Goal: Navigation & Orientation: Find specific page/section

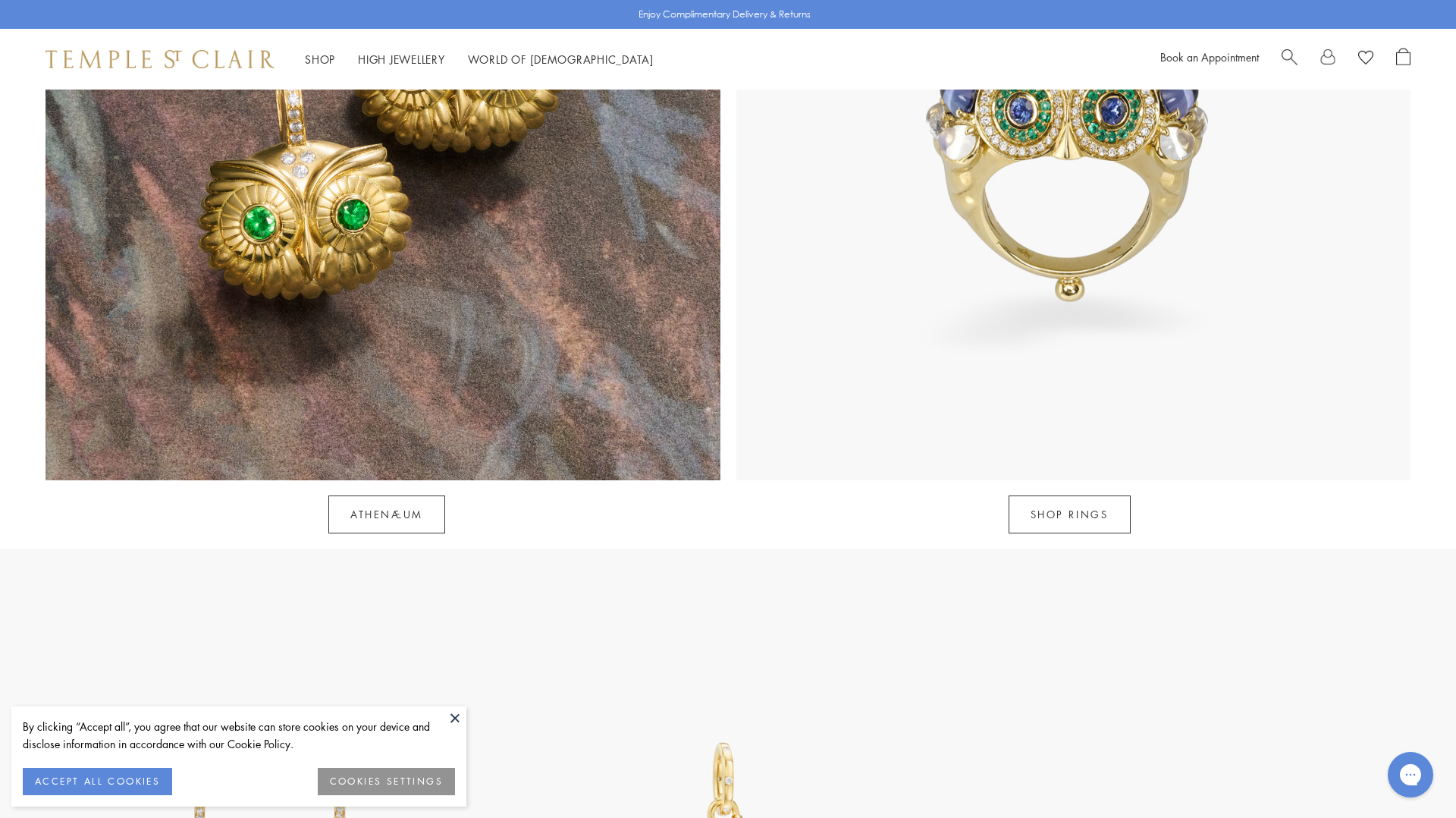
scroll to position [1814, 0]
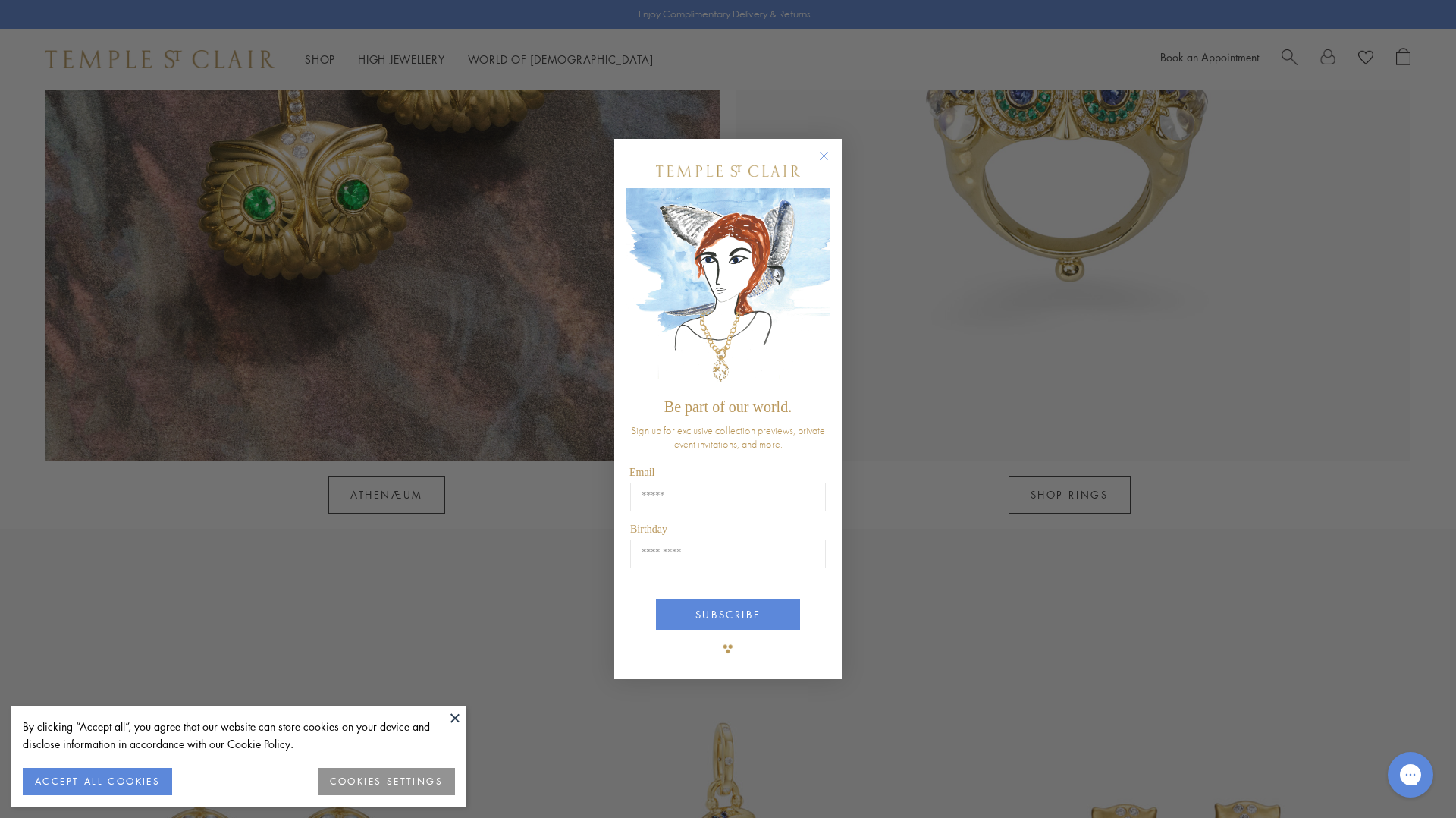
click at [830, 156] on circle "Close dialog" at bounding box center [825, 157] width 19 height 19
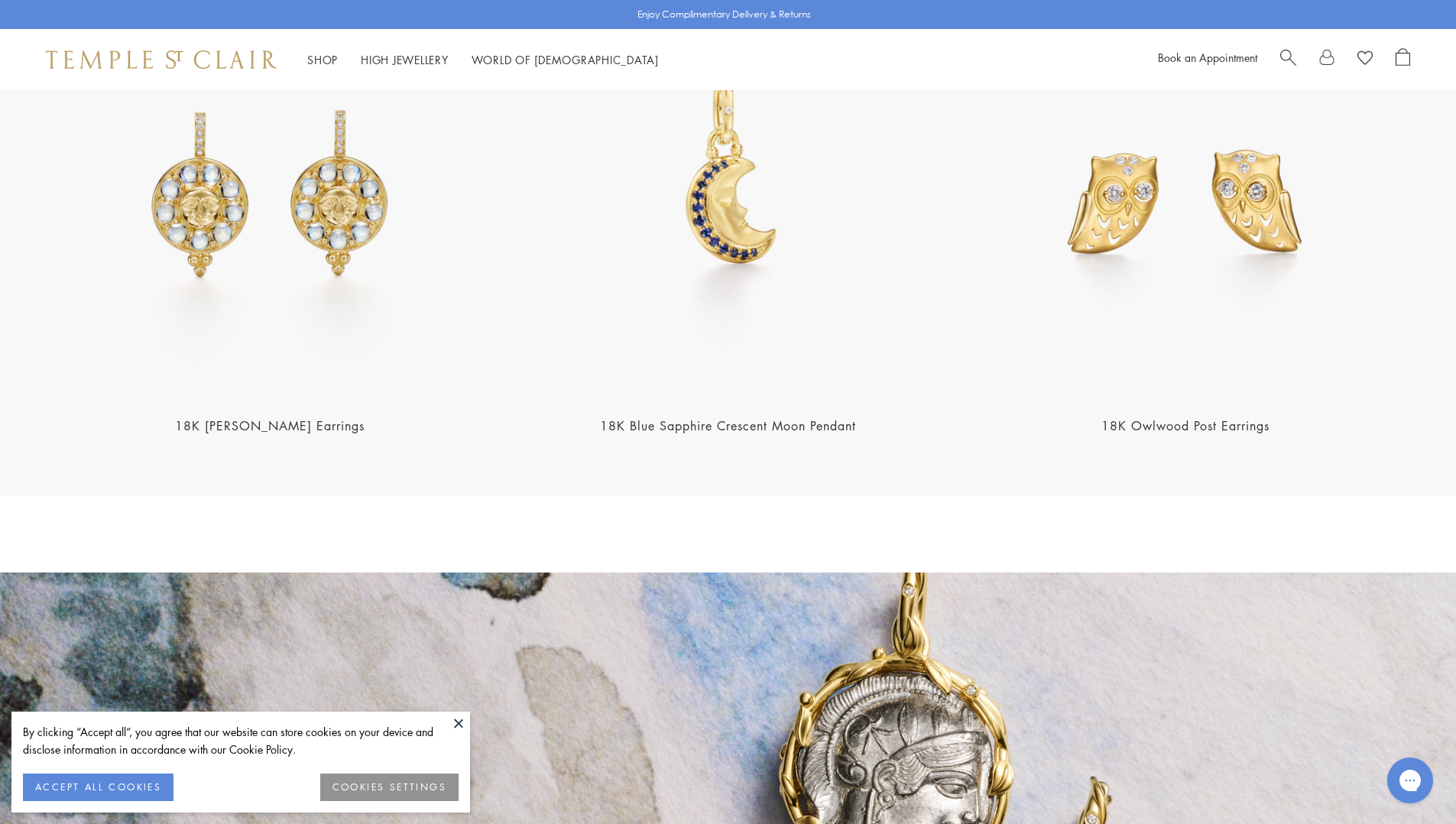
scroll to position [2459, 0]
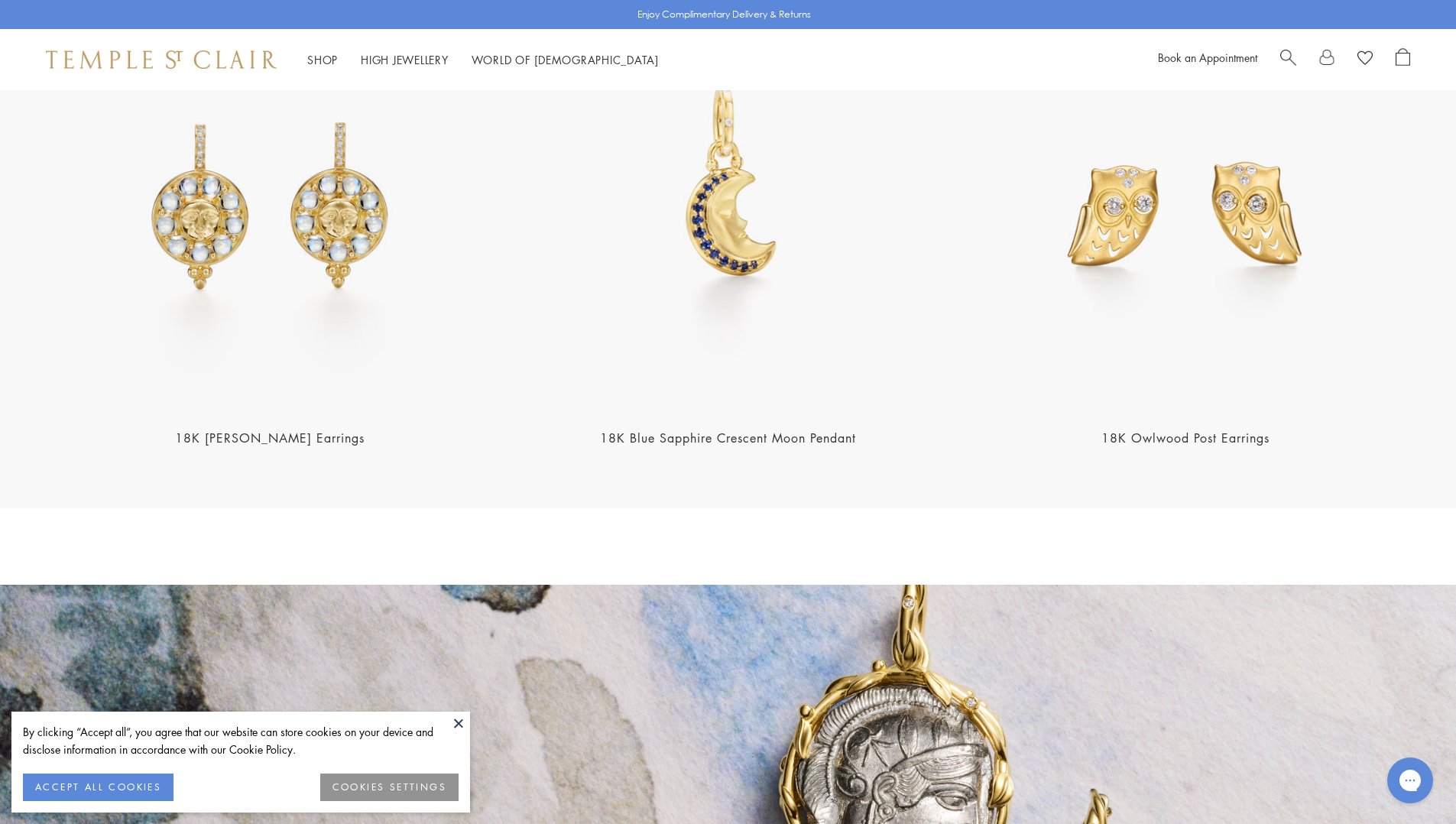
click at [1144, 253] on img at bounding box center [1186, 187] width 449 height 449
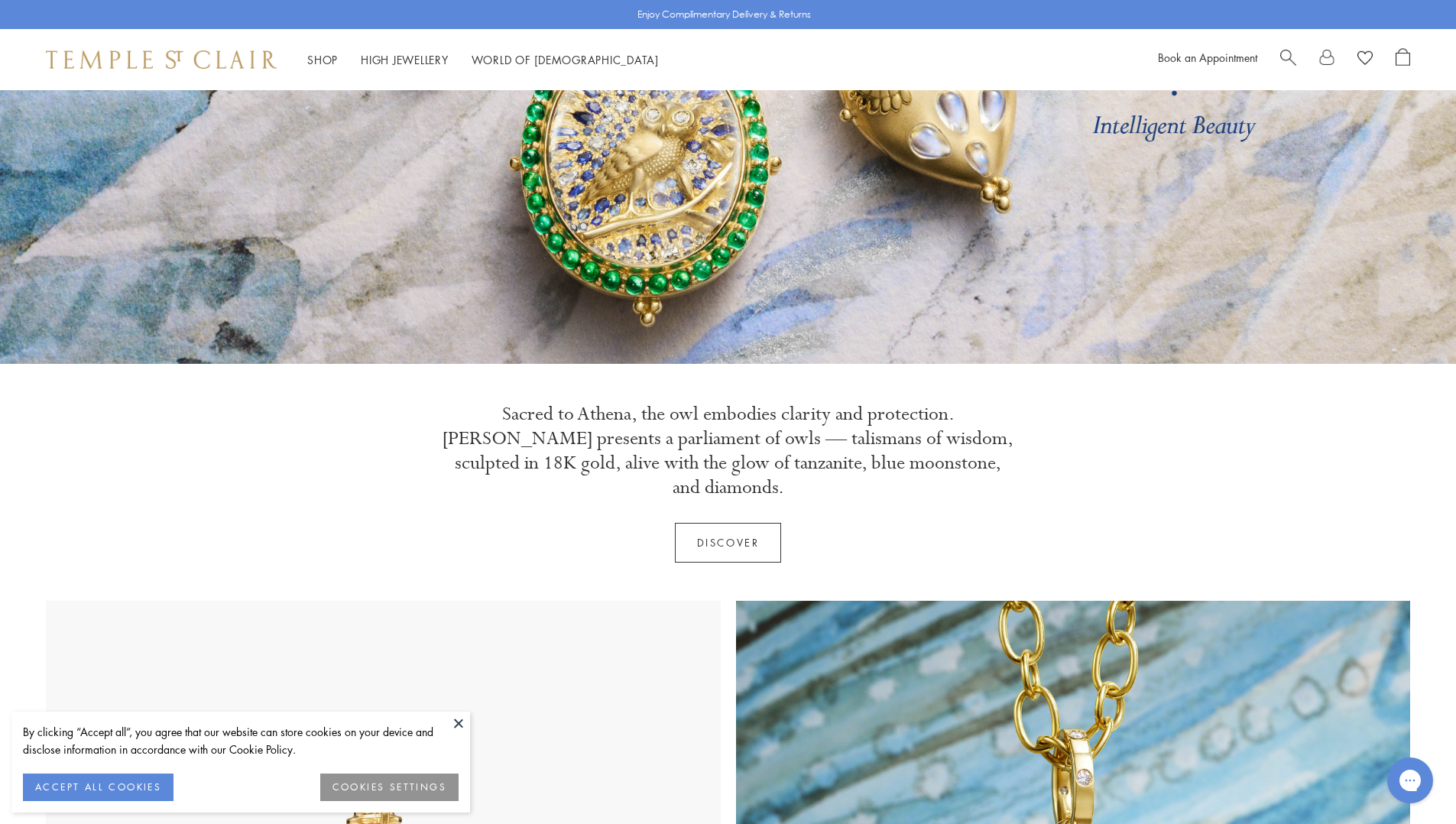
scroll to position [94, 0]
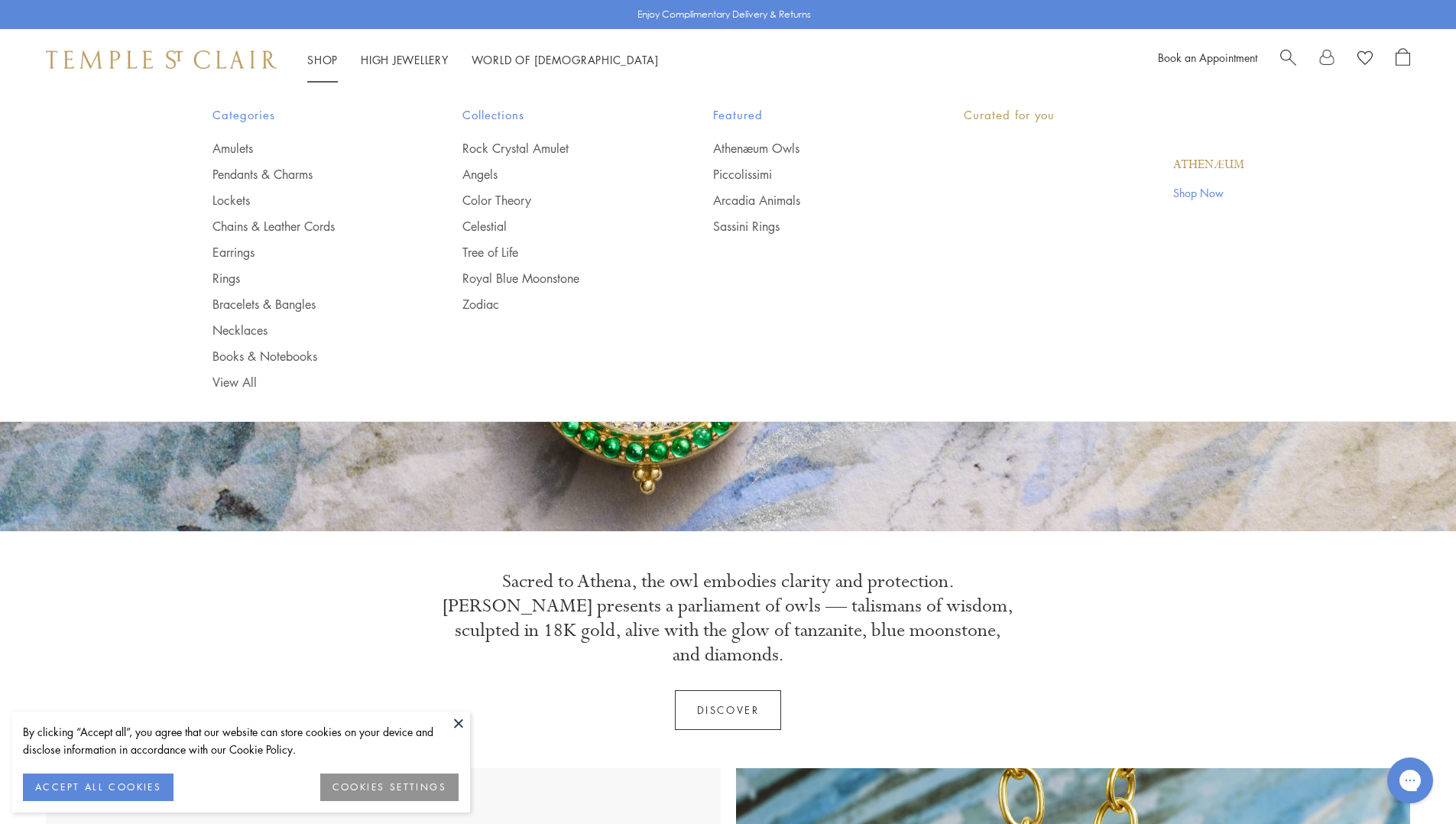
click at [326, 61] on link "Shop Shop" at bounding box center [322, 60] width 31 height 15
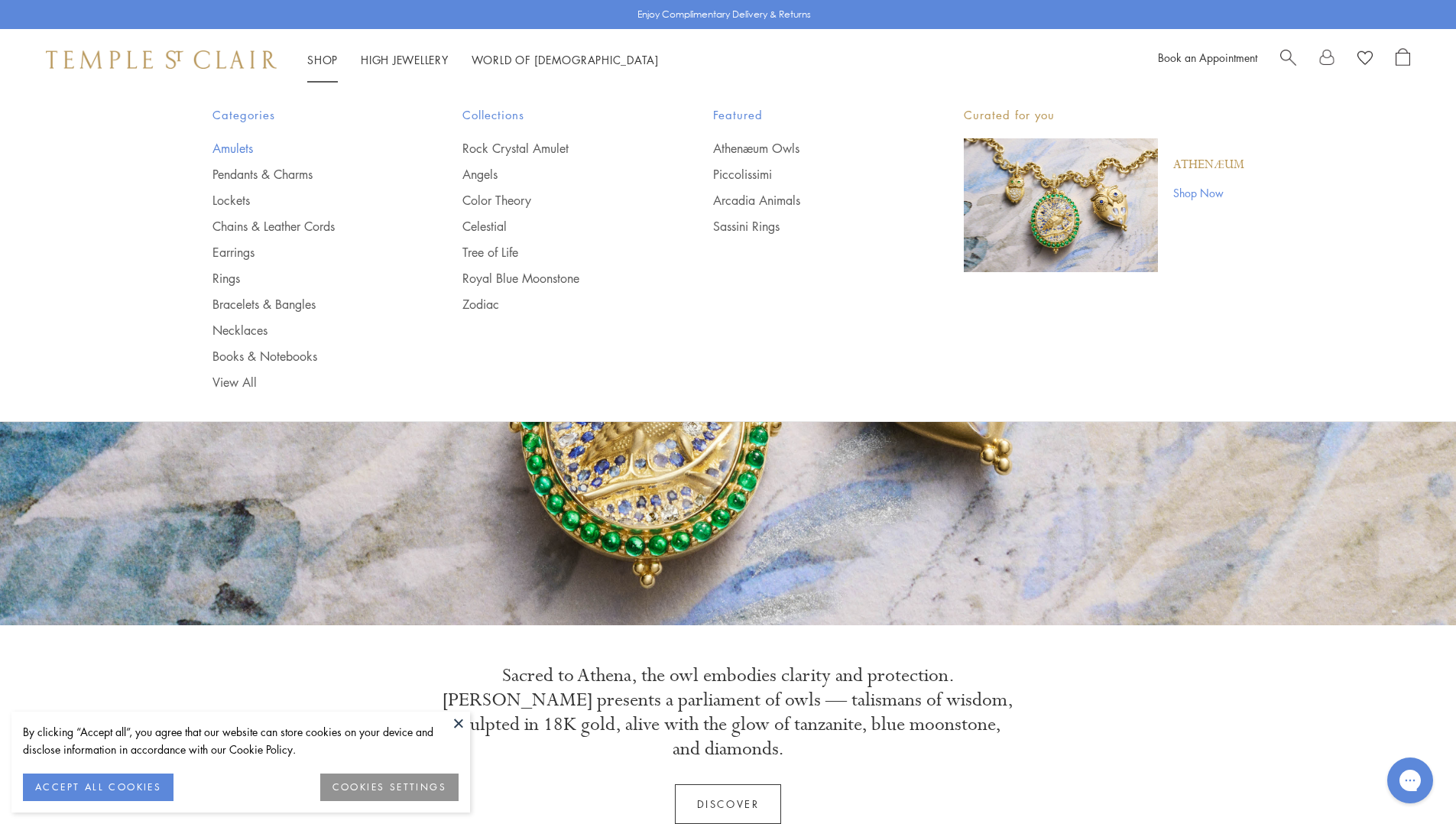
click at [240, 151] on link "Amulets" at bounding box center [307, 148] width 189 height 17
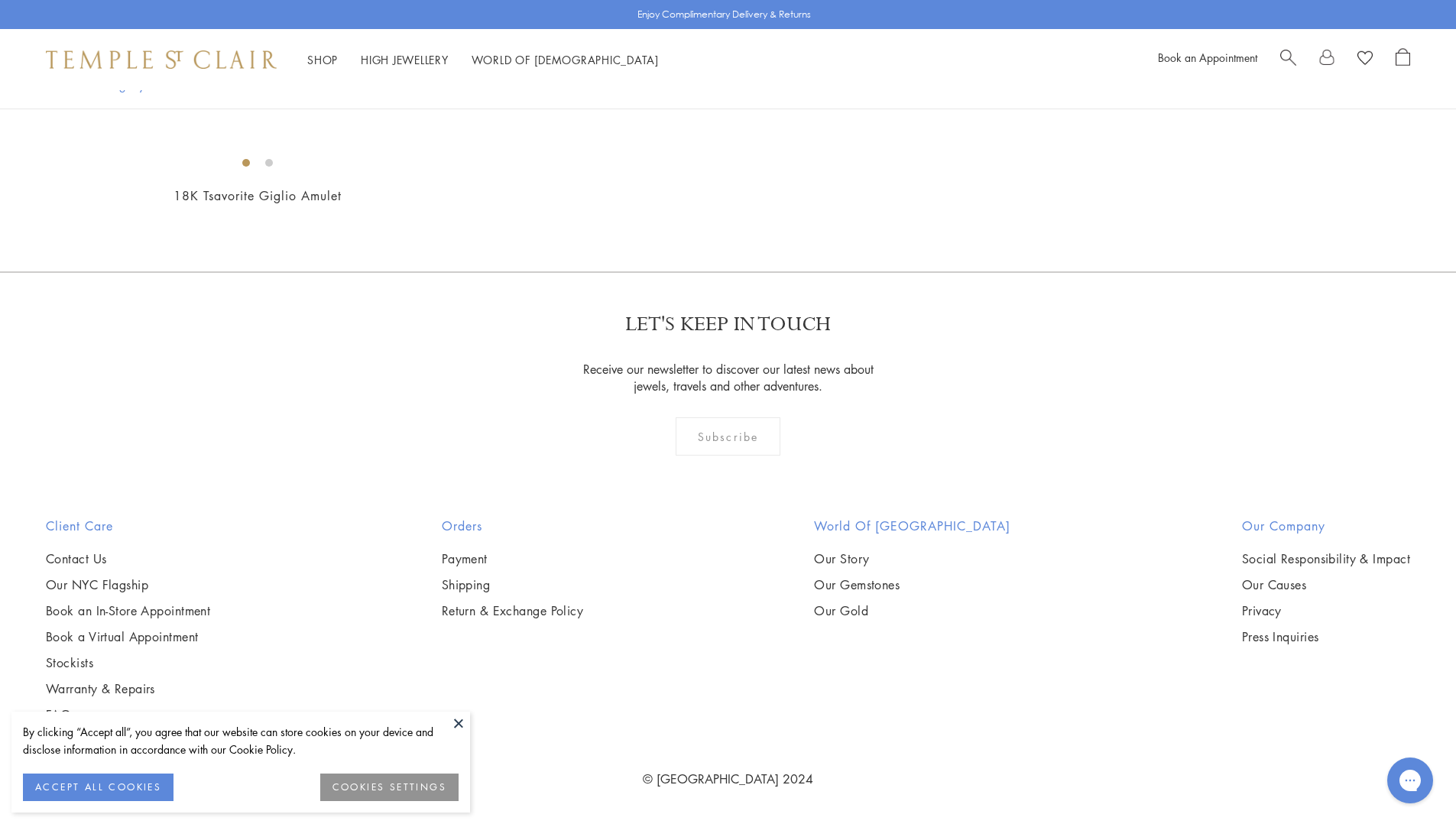
scroll to position [6828, 0]
